Goal: Find specific page/section: Find specific page/section

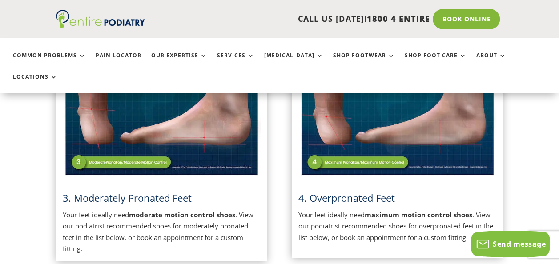
scroll to position [472, 0]
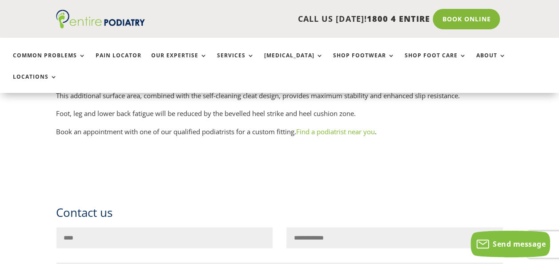
scroll to position [778, 0]
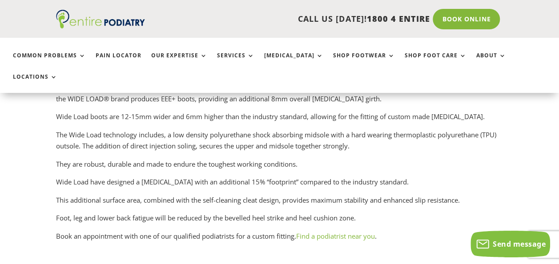
click at [350, 231] on link "Find a podiatrist near you" at bounding box center [335, 235] width 79 height 9
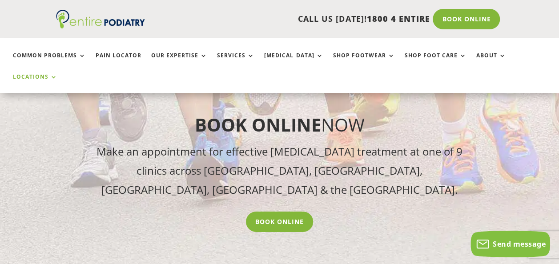
scroll to position [1651, 0]
